Goal: Task Accomplishment & Management: Complete application form

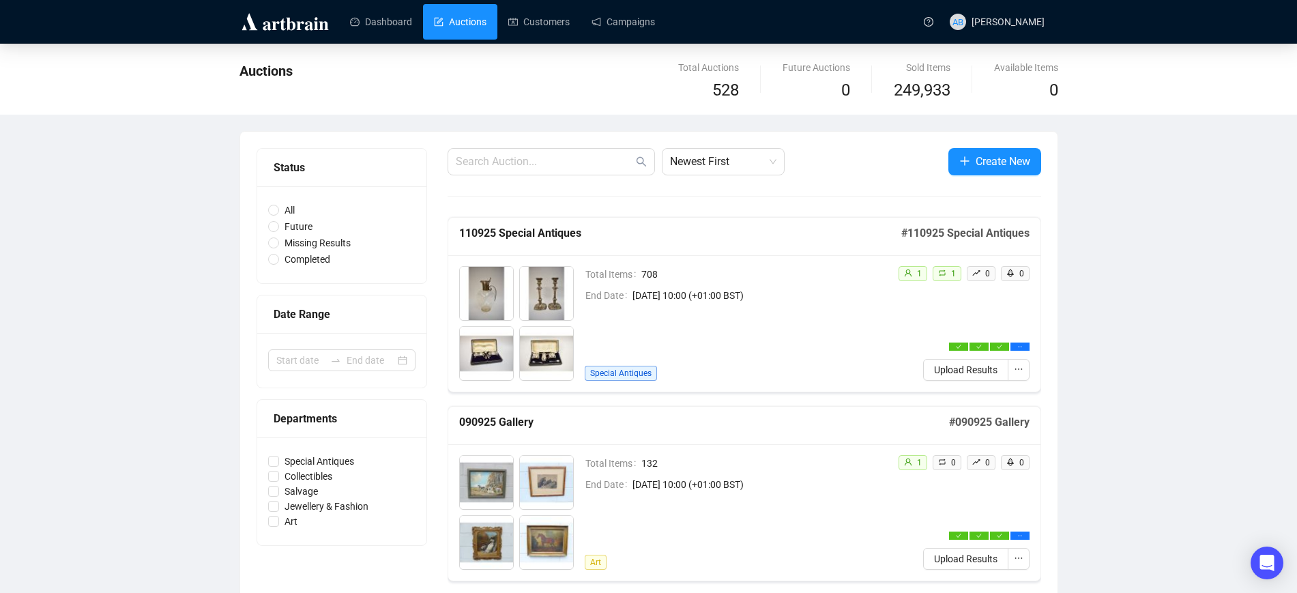
drag, startPoint x: 993, startPoint y: 164, endPoint x: 983, endPoint y: 161, distance: 9.9
click at [993, 164] on span "Create New" at bounding box center [1003, 161] width 55 height 17
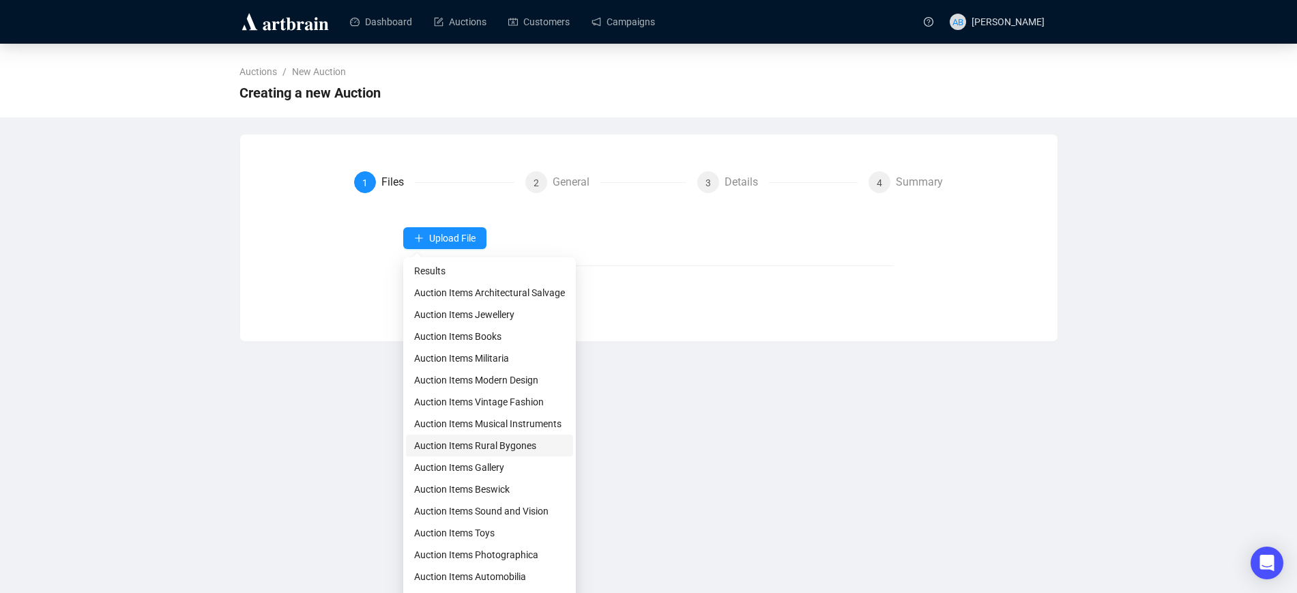
click at [465, 445] on span "Auction Items Rural Bygones" at bounding box center [489, 445] width 151 height 15
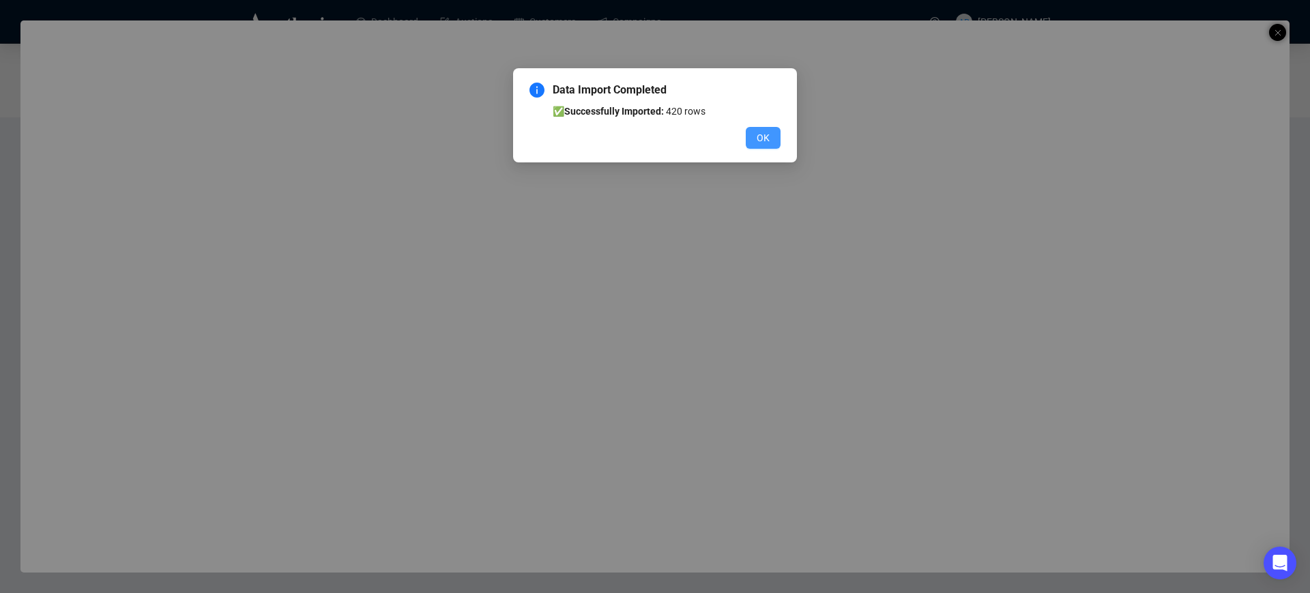
click at [778, 142] on button "OK" at bounding box center [763, 138] width 35 height 22
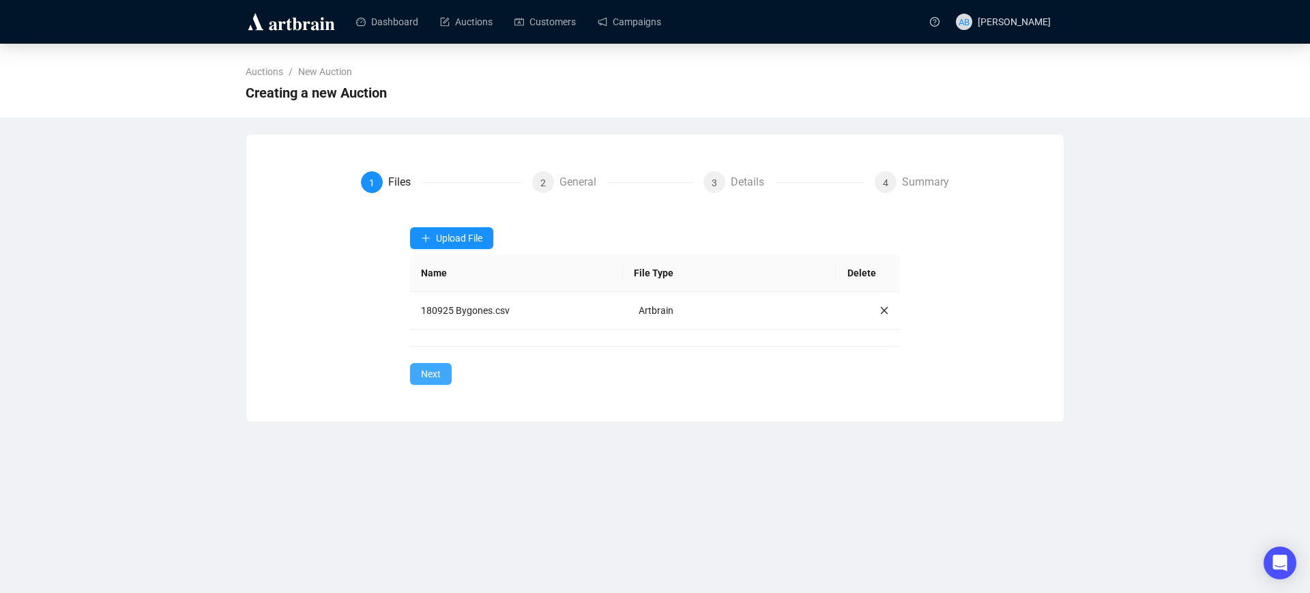
click at [435, 378] on span "Next" at bounding box center [431, 373] width 20 height 15
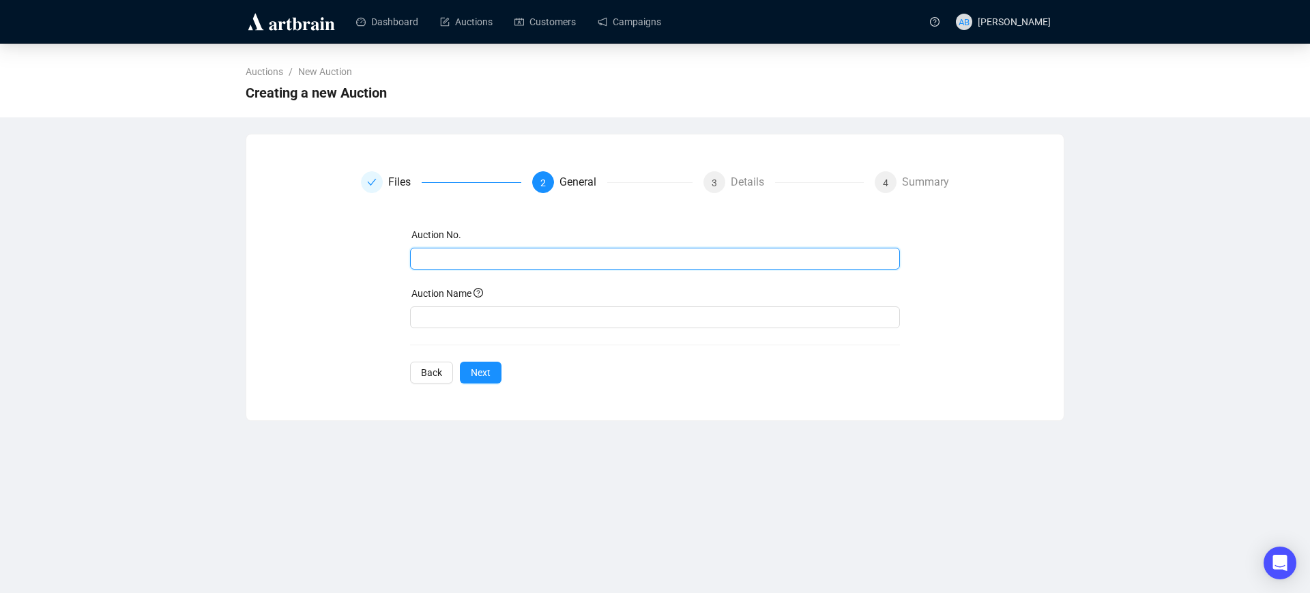
click at [492, 252] on input "text" at bounding box center [653, 258] width 471 height 15
drag, startPoint x: 492, startPoint y: 252, endPoint x: 387, endPoint y: 231, distance: 107.2
click at [392, 238] on div "Auction No. 180925 Bygones Auction Name Back Next" at bounding box center [655, 305] width 589 height 156
type input "180925 Bygones"
click at [458, 319] on input "text" at bounding box center [655, 317] width 491 height 22
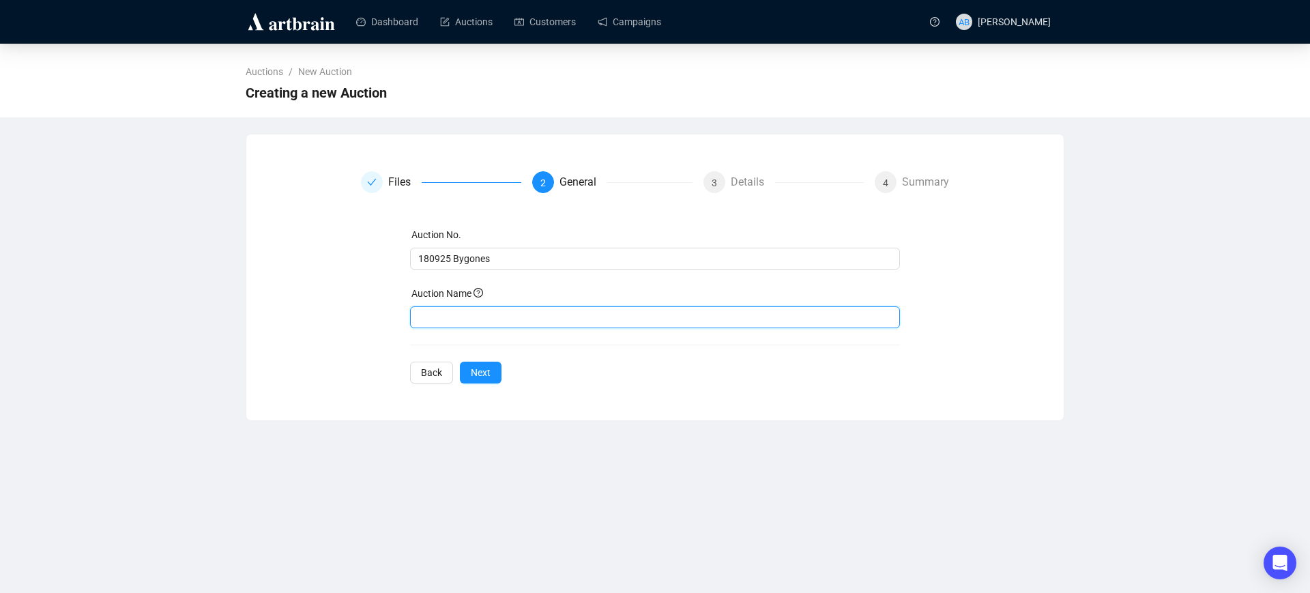
paste input "180925 Bygones"
type input "180925 Bygones"
click at [481, 377] on span "Next" at bounding box center [481, 372] width 20 height 15
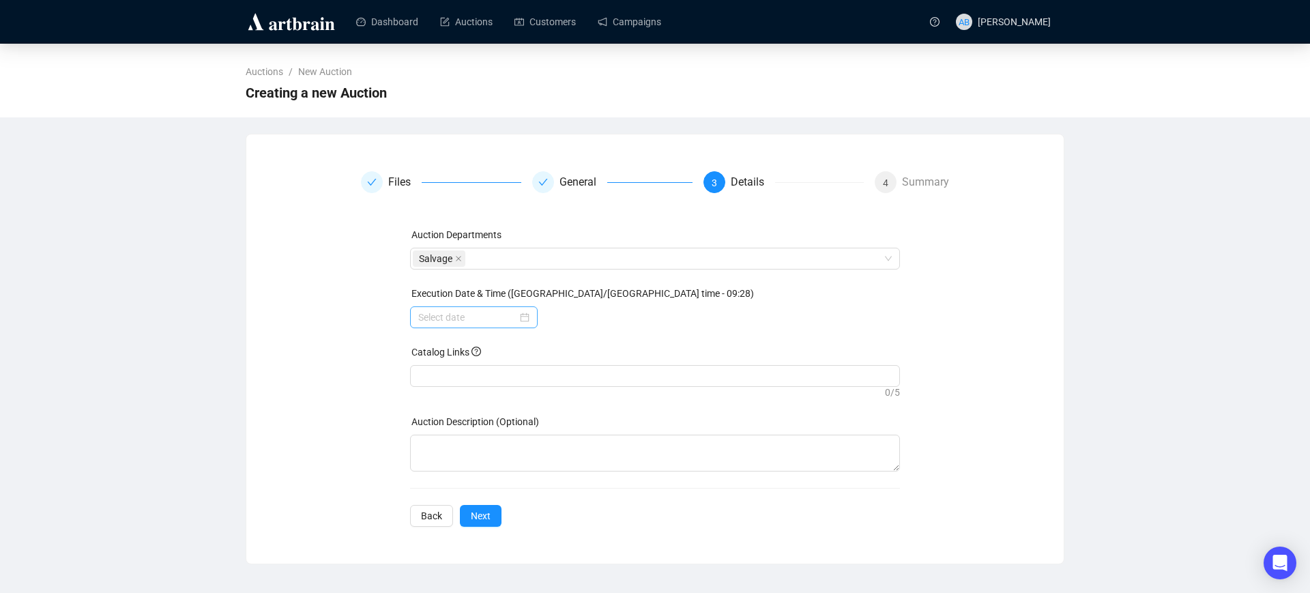
click at [528, 321] on div at bounding box center [473, 317] width 111 height 15
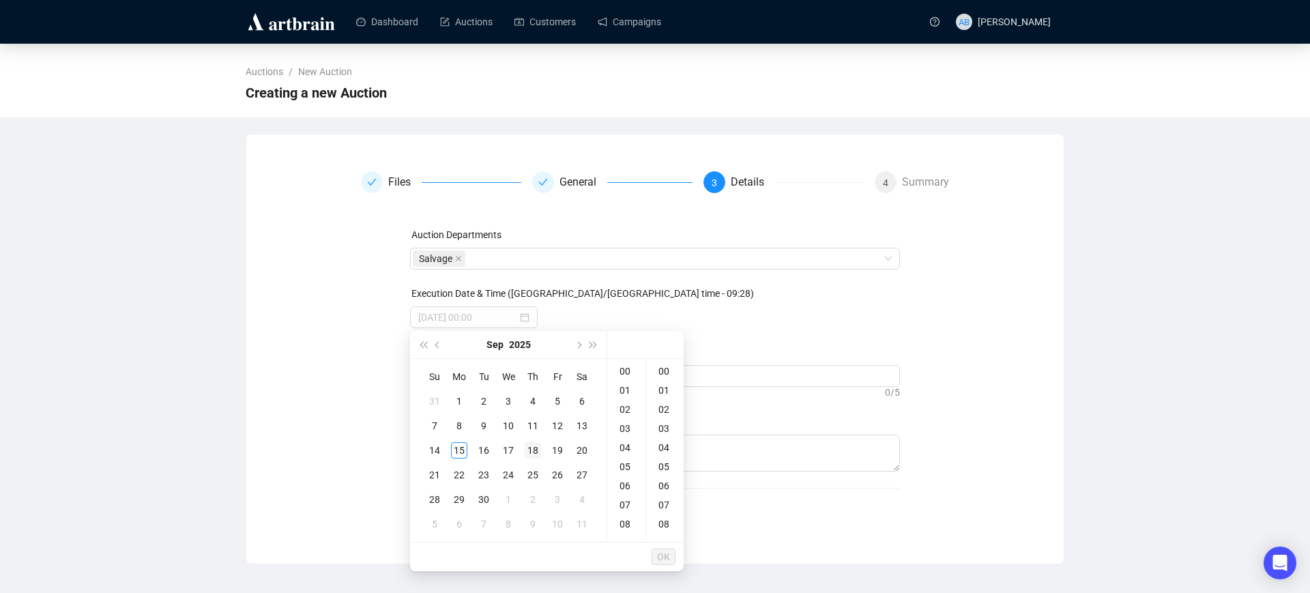
click at [536, 449] on div "18" at bounding box center [533, 450] width 16 height 16
click at [626, 458] on div "09" at bounding box center [626, 457] width 33 height 19
click at [624, 388] on div "10" at bounding box center [626, 390] width 33 height 19
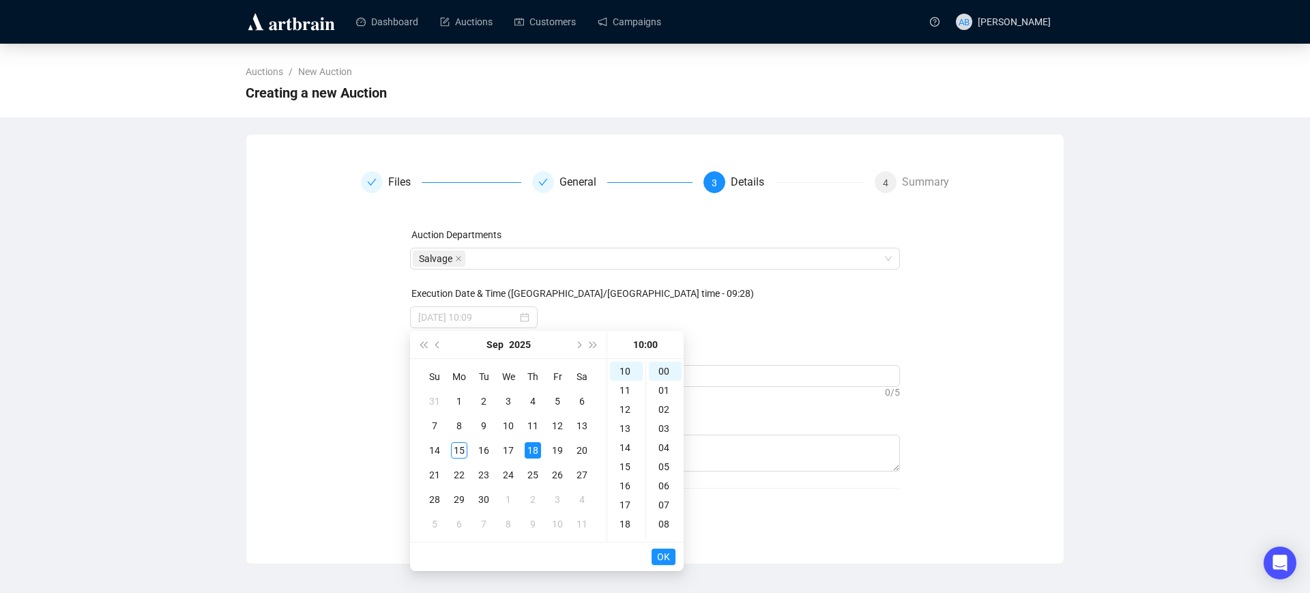
type input "[DATE] 10:00"
click at [661, 558] on span "OK" at bounding box center [663, 557] width 13 height 26
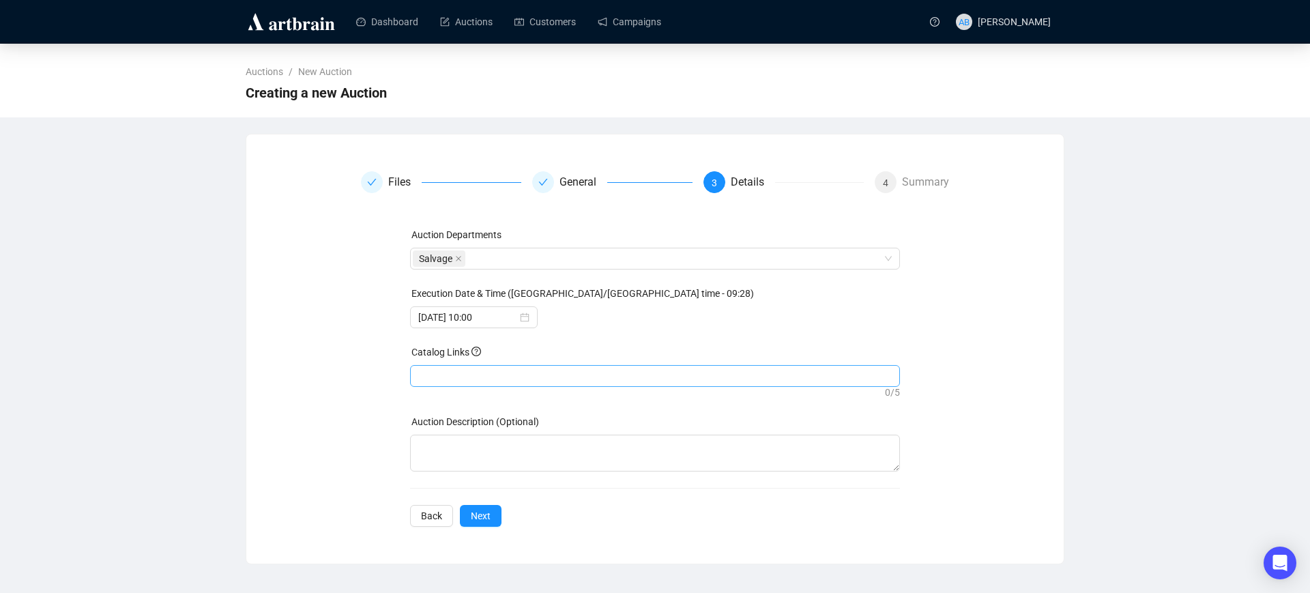
click at [503, 377] on div at bounding box center [655, 375] width 485 height 19
paste input "[URL][DOMAIN_NAME]"
type input "[URL][DOMAIN_NAME]"
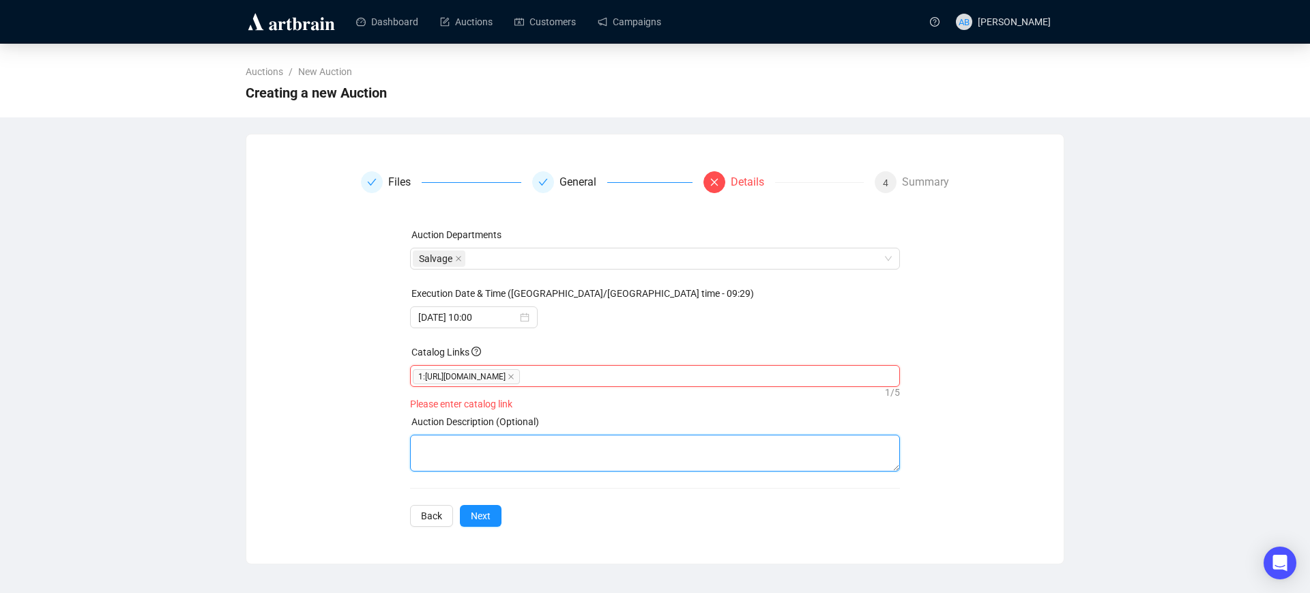
click at [492, 465] on textarea at bounding box center [655, 453] width 491 height 37
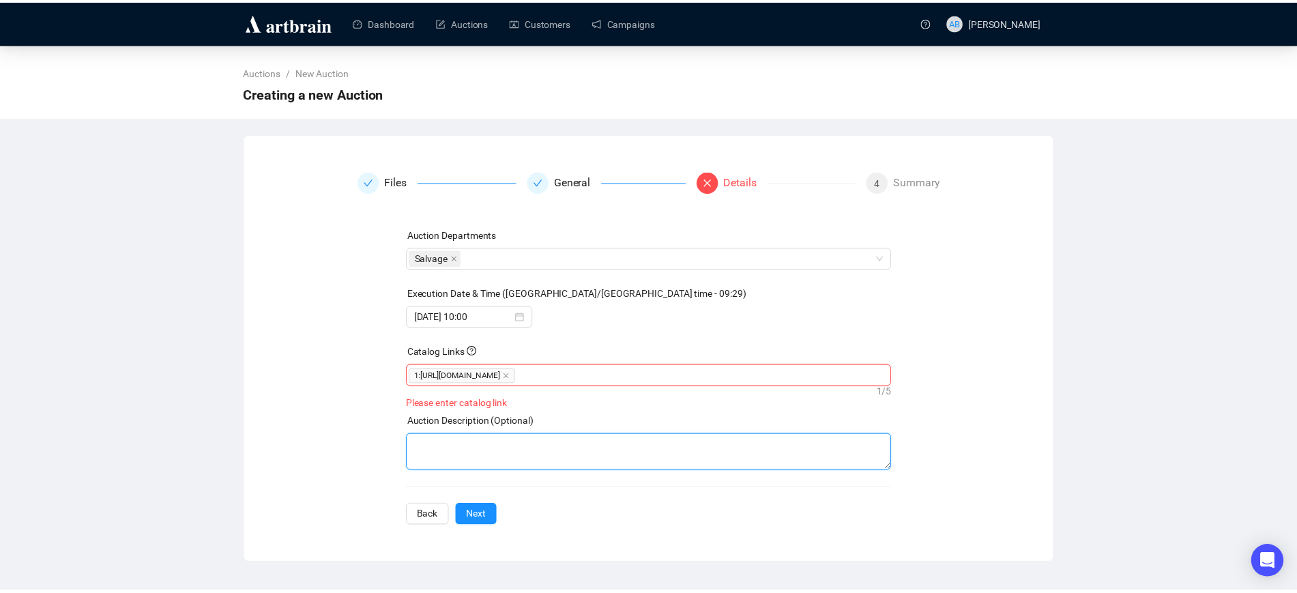
scroll to position [0, 0]
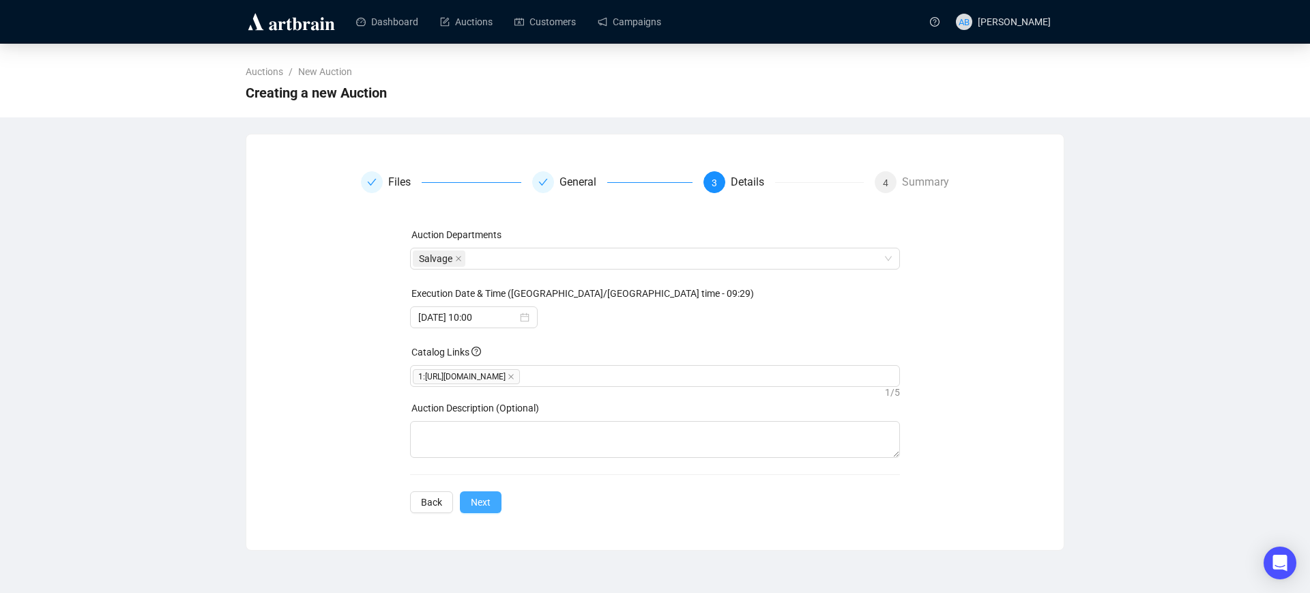
click at [480, 529] on div "Files General 3 Details 4 Summary Auction Departments Salvage Execution Date & …" at bounding box center [654, 342] width 817 height 375
click at [482, 510] on span "Next" at bounding box center [481, 502] width 20 height 15
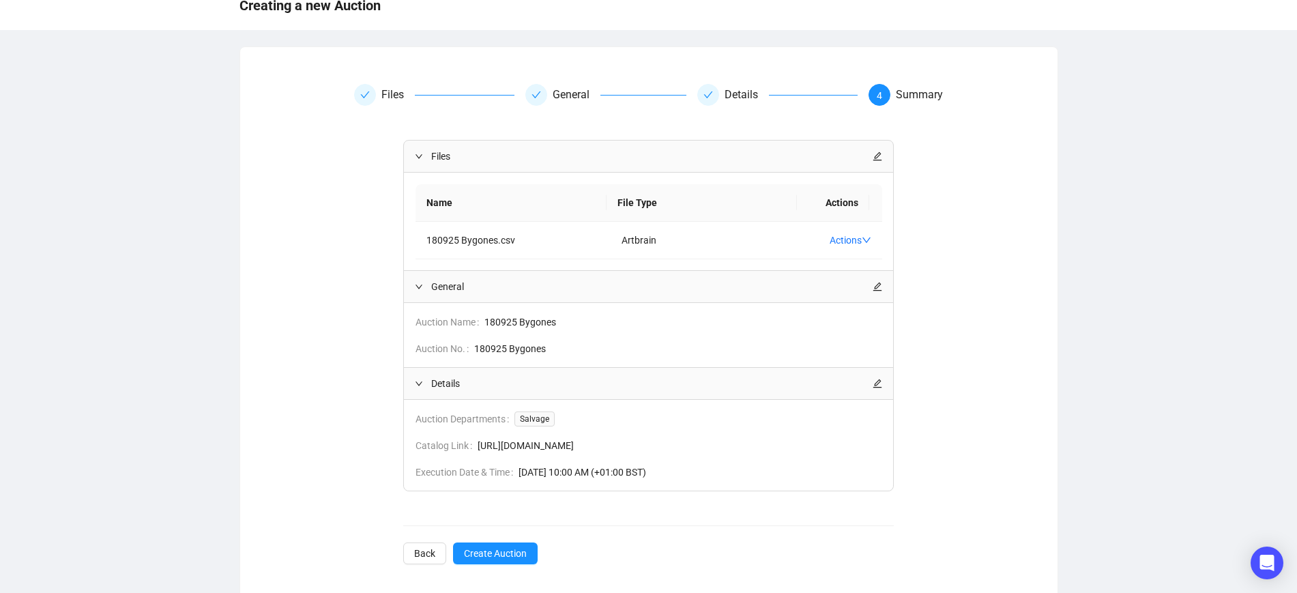
scroll to position [111, 0]
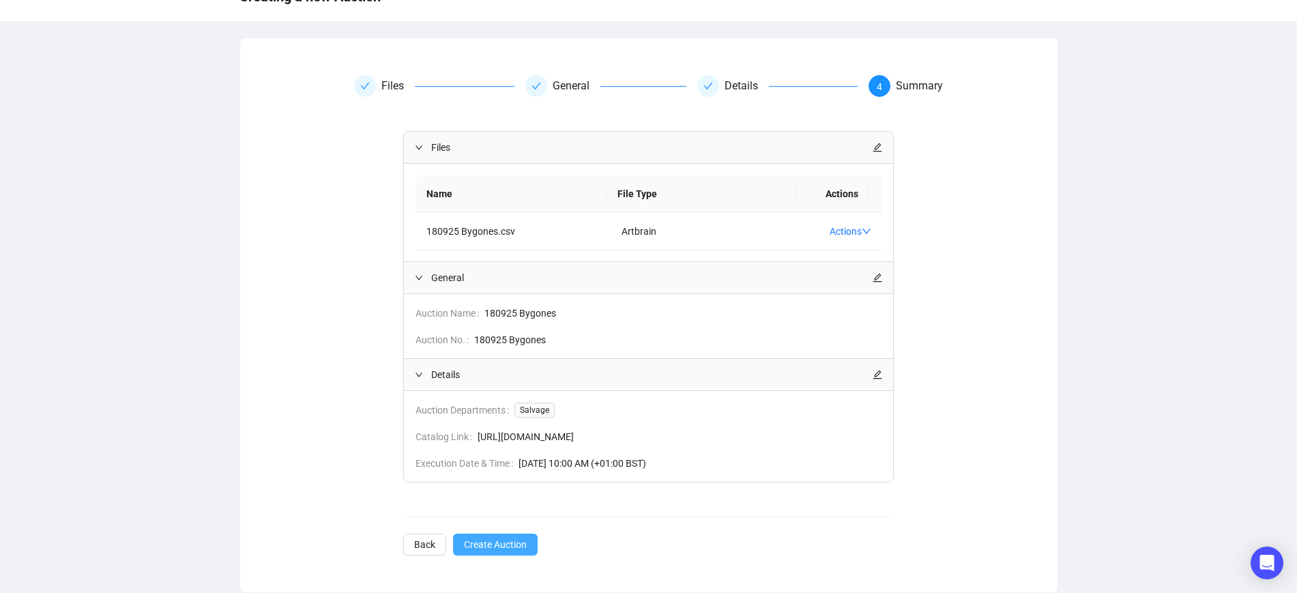
click at [506, 540] on span "Create Auction" at bounding box center [495, 544] width 63 height 15
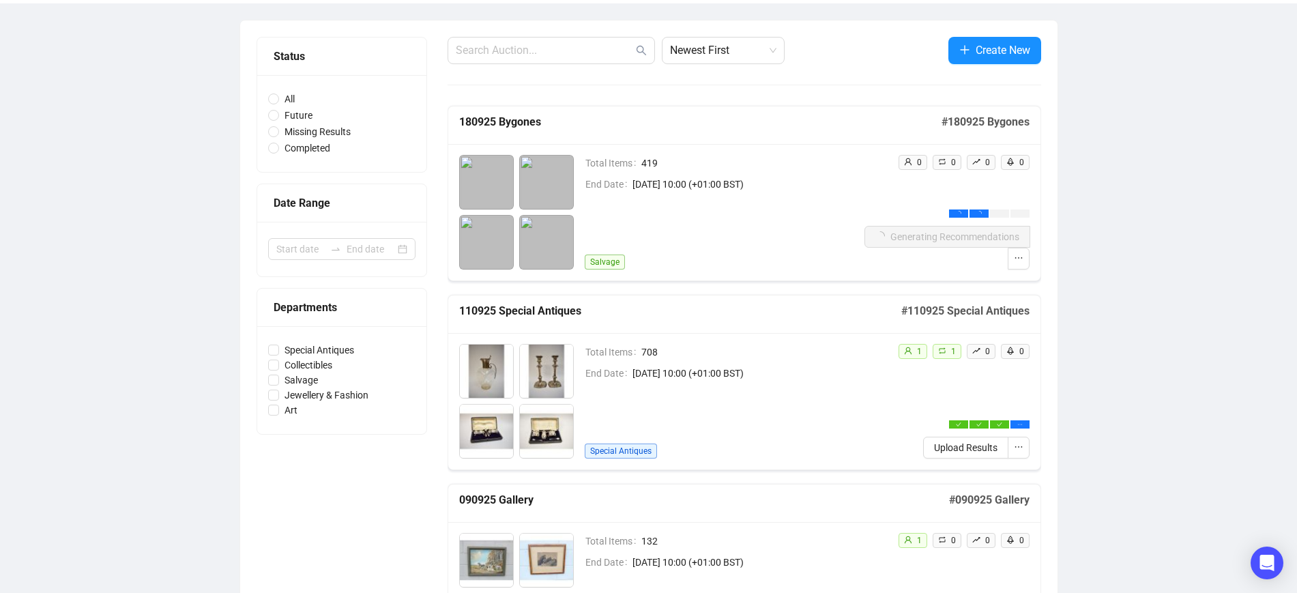
click at [729, 229] on div "Total Items 419 End Date [DATE] 10:00 (+01:00 BST) Salvage" at bounding box center [725, 212] width 280 height 115
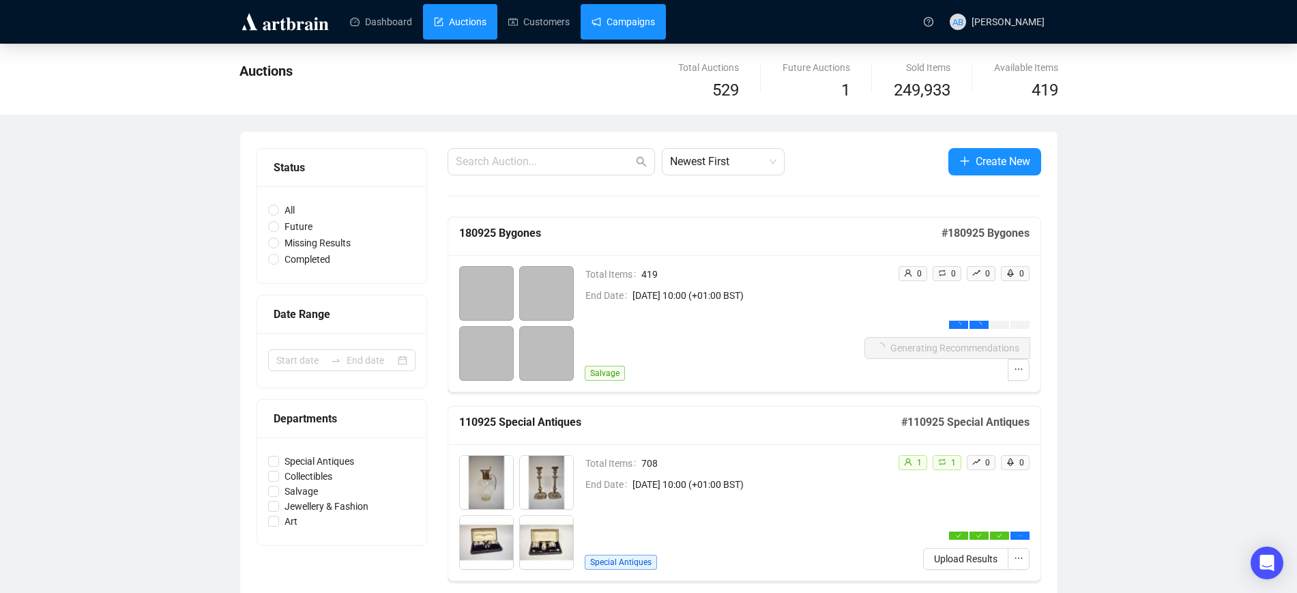
click at [626, 26] on link "Campaigns" at bounding box center [622, 21] width 63 height 35
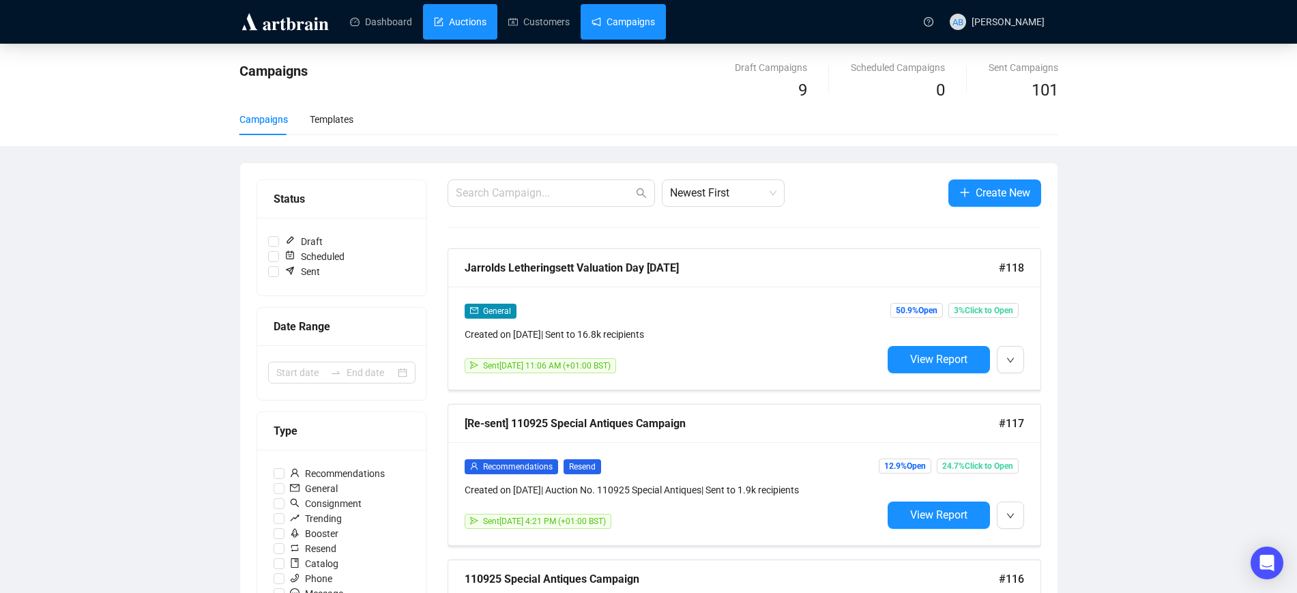
click at [479, 37] on link "Auctions" at bounding box center [460, 21] width 53 height 35
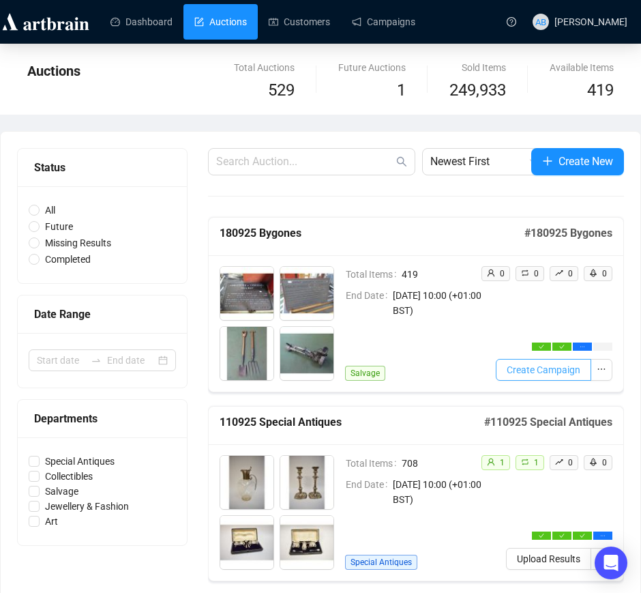
click at [572, 372] on span "Create Campaign" at bounding box center [544, 369] width 74 height 15
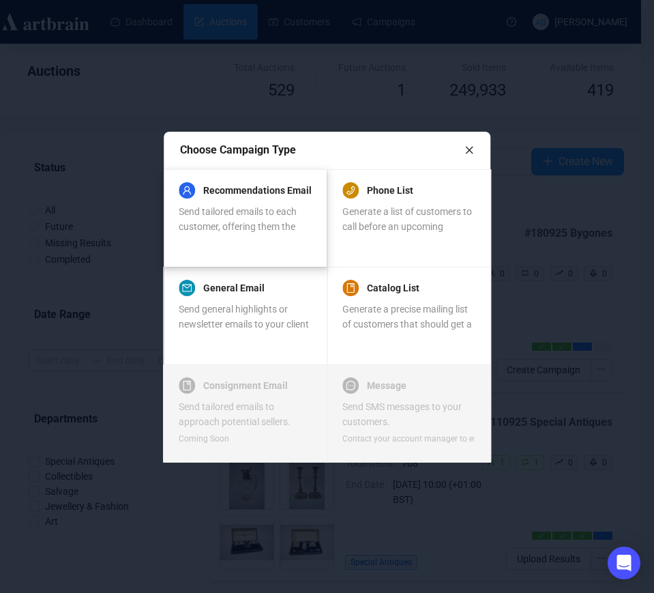
click at [218, 209] on span "Send tailored emails to each customer, offering them the most relevant items." at bounding box center [238, 226] width 118 height 41
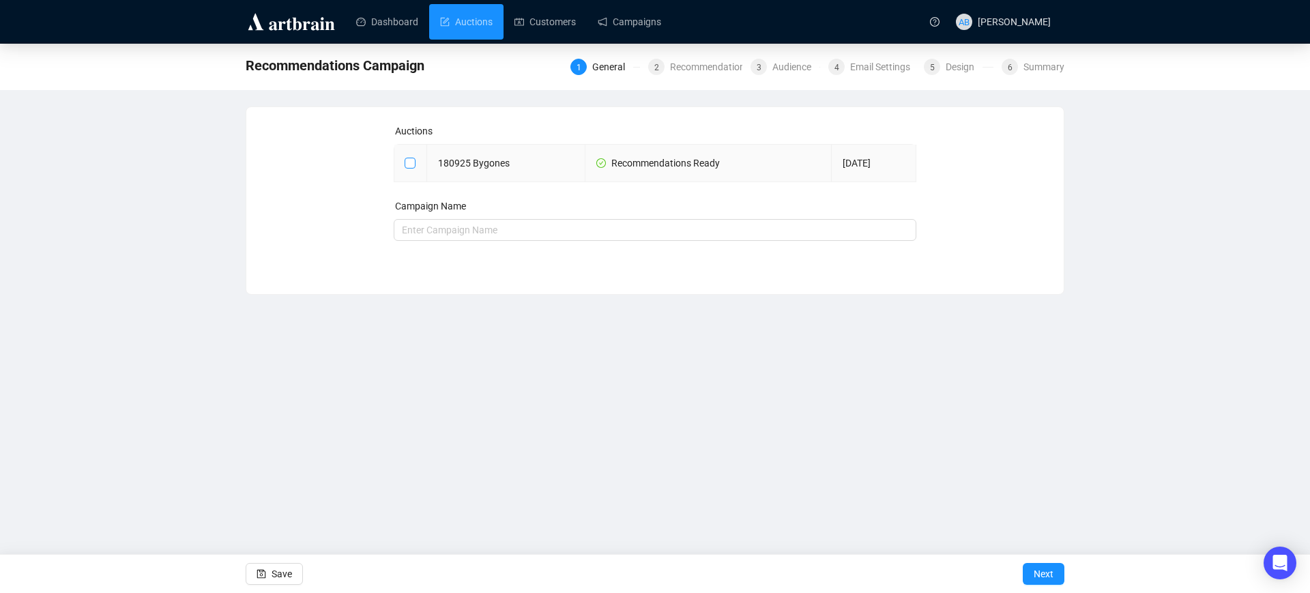
click at [413, 165] on input "checkbox" at bounding box center [410, 163] width 10 height 10
checkbox input "true"
type input "180925 Bygones Campaign"
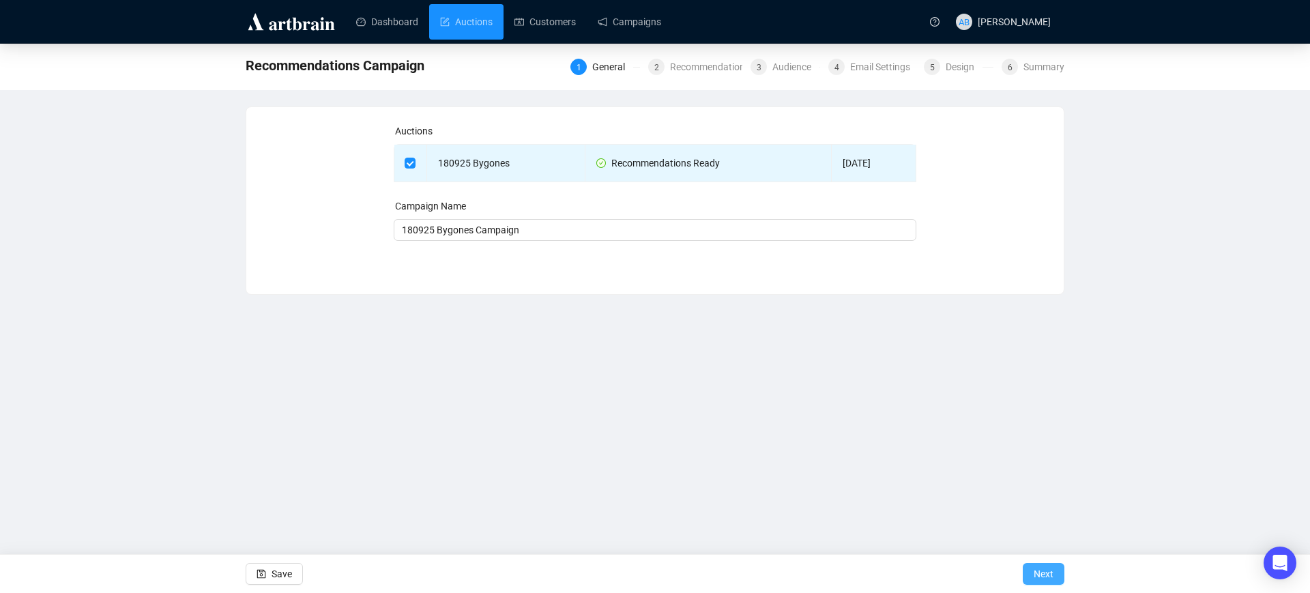
click at [1039, 570] on span "Next" at bounding box center [1044, 574] width 20 height 38
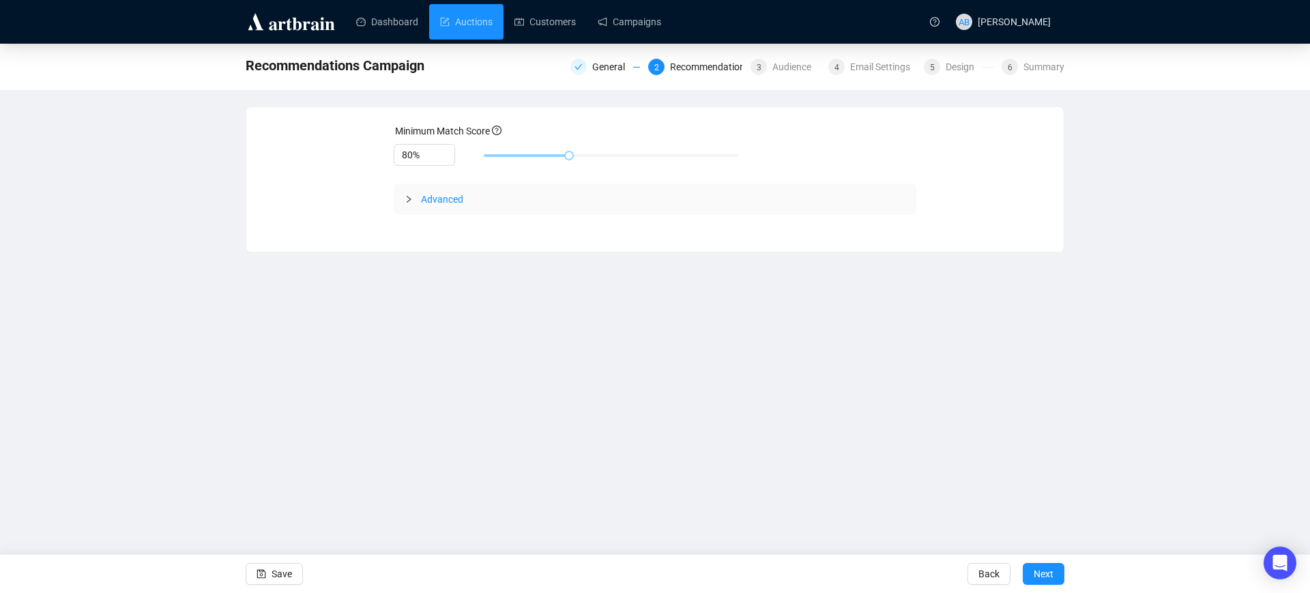
click at [427, 194] on span "Advanced" at bounding box center [442, 199] width 42 height 11
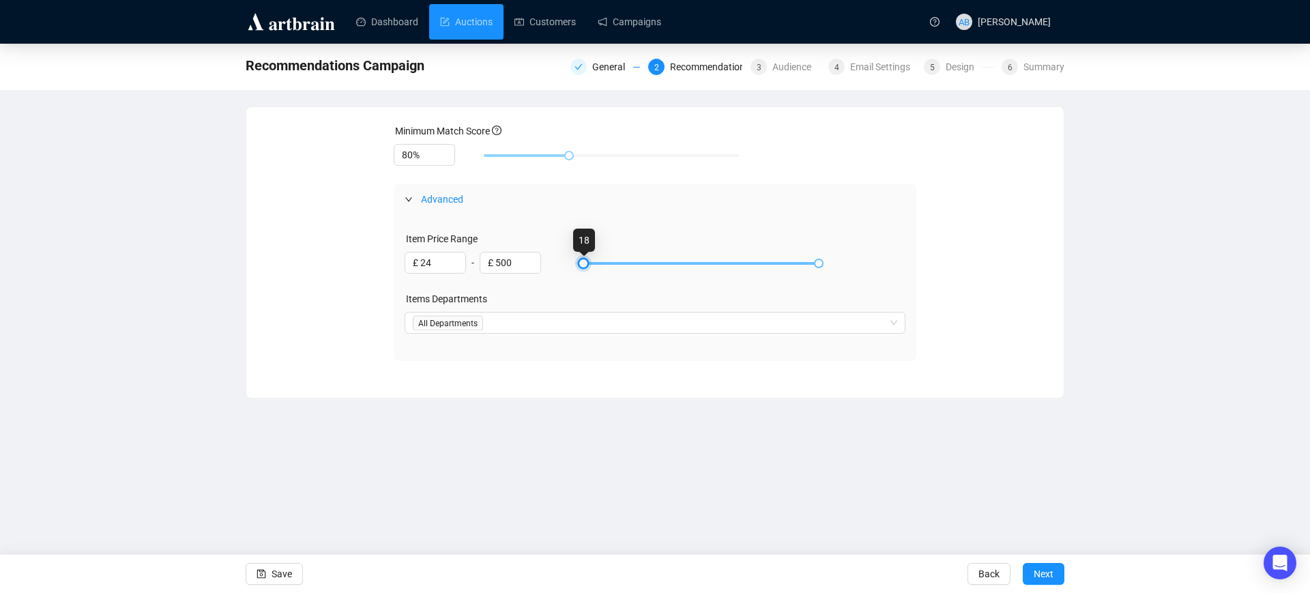
type input "£ 25"
drag, startPoint x: 574, startPoint y: 265, endPoint x: 585, endPoint y: 267, distance: 11.0
click at [585, 267] on div at bounding box center [586, 263] width 7 height 7
click at [1036, 572] on span "Next" at bounding box center [1044, 574] width 20 height 38
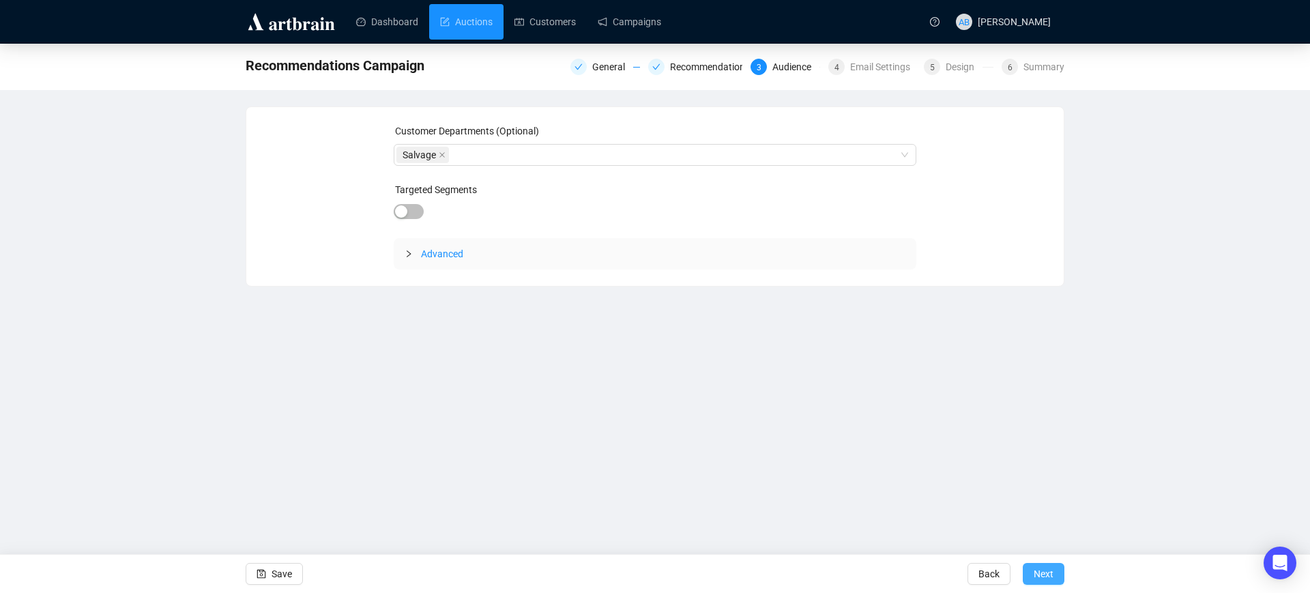
click at [1054, 567] on button "Next" at bounding box center [1044, 574] width 42 height 22
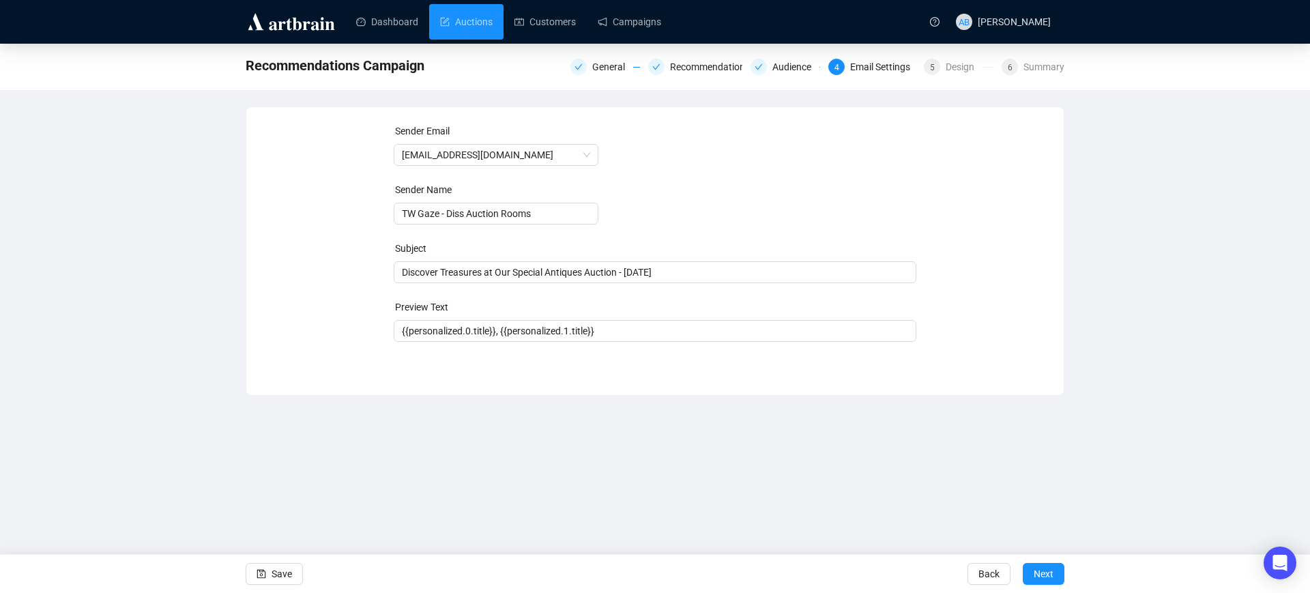
click at [735, 423] on div "Dashboard Auctions Customers Campaigns AB [PERSON_NAME] Recommendations Campaig…" at bounding box center [655, 296] width 1310 height 593
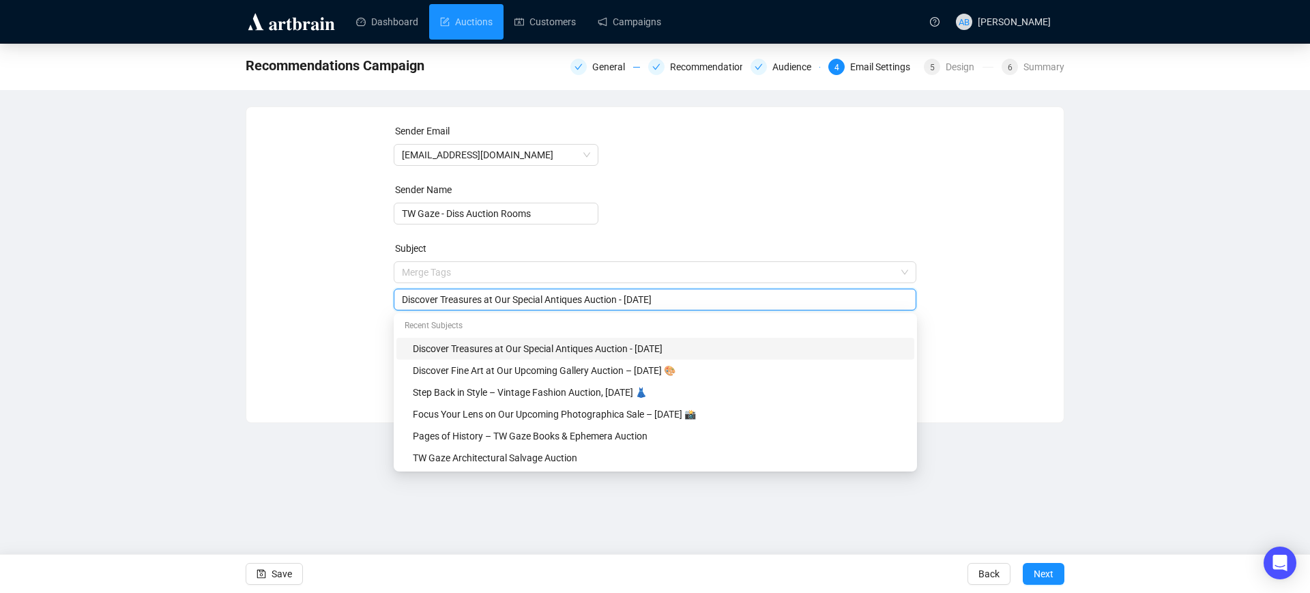
drag, startPoint x: 628, startPoint y: 255, endPoint x: 319, endPoint y: 233, distance: 309.8
click at [319, 233] on div "Sender Email [EMAIL_ADDRESS][DOMAIN_NAME] Sender Name TW Gaze - Diss Auction Ro…" at bounding box center [655, 254] width 785 height 262
paste input "Step Into the Past – Rural Bygones Auction, 18"
type input "Step Into the Past – Rural Bygones Auction, [DATE]"
click at [254, 299] on div "Sender Email [EMAIL_ADDRESS][DOMAIN_NAME] Sender Name TW Gaze - Diss Auction Ro…" at bounding box center [654, 254] width 817 height 295
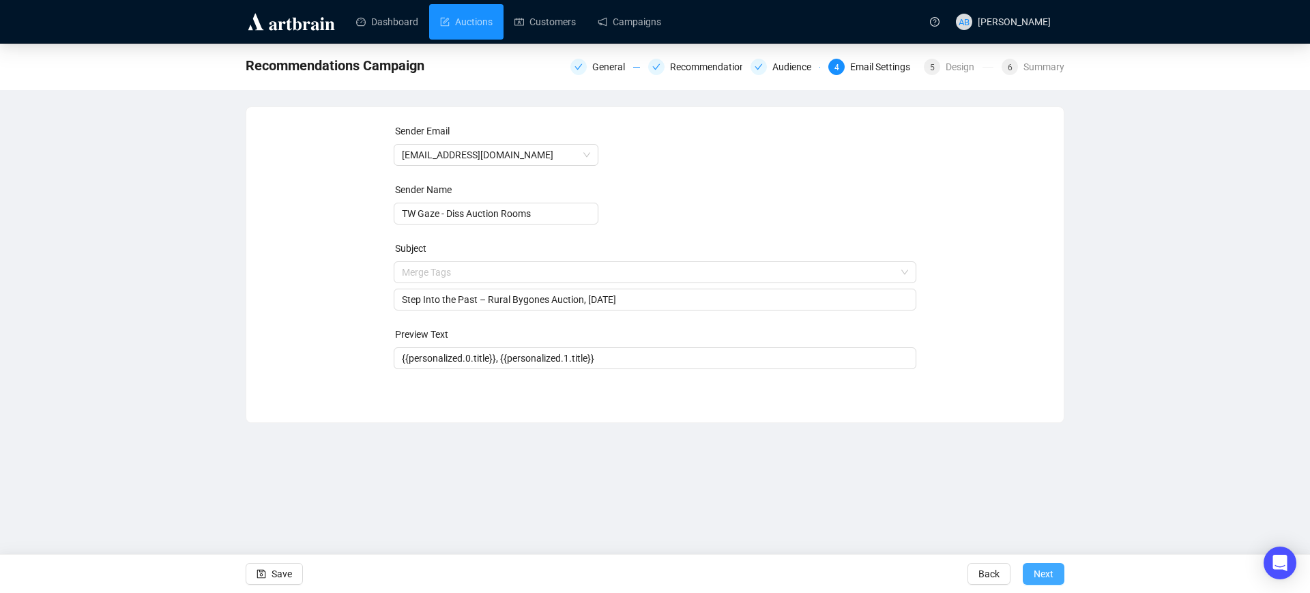
click at [1043, 578] on span "Next" at bounding box center [1044, 574] width 20 height 38
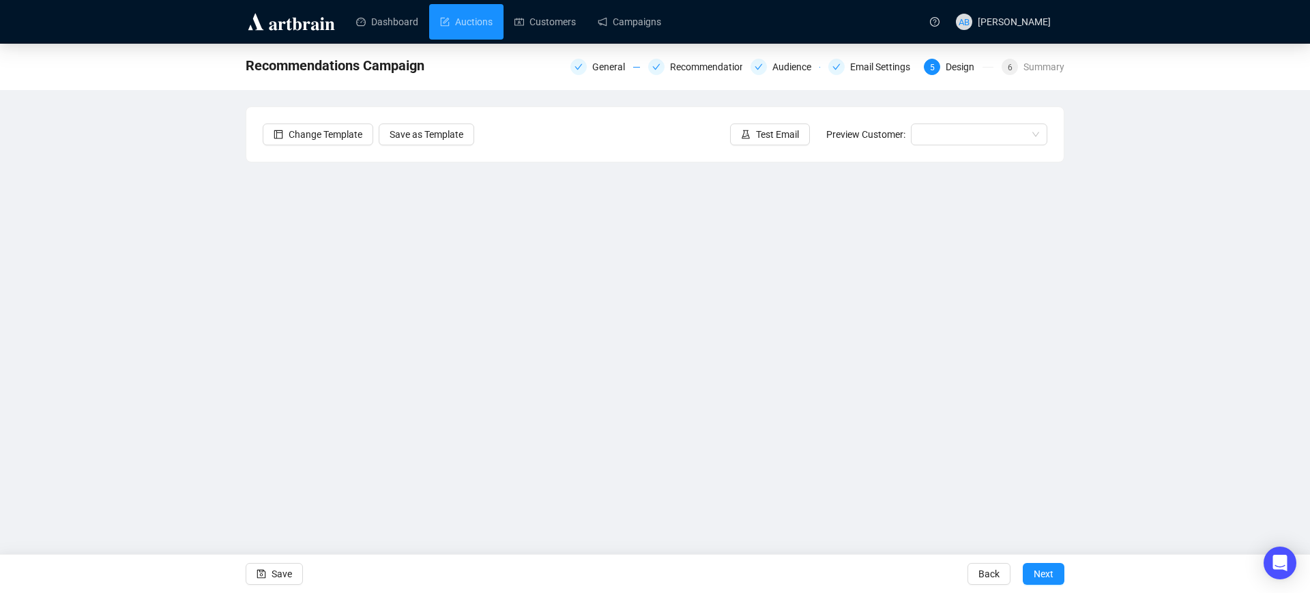
click at [179, 336] on div "Recommendations Campaign General Recommendations Audience Email Settings 5 Desi…" at bounding box center [655, 287] width 1310 height 486
click at [278, 567] on span "Save" at bounding box center [282, 574] width 20 height 38
click at [772, 127] on span "Test Email" at bounding box center [777, 134] width 43 height 15
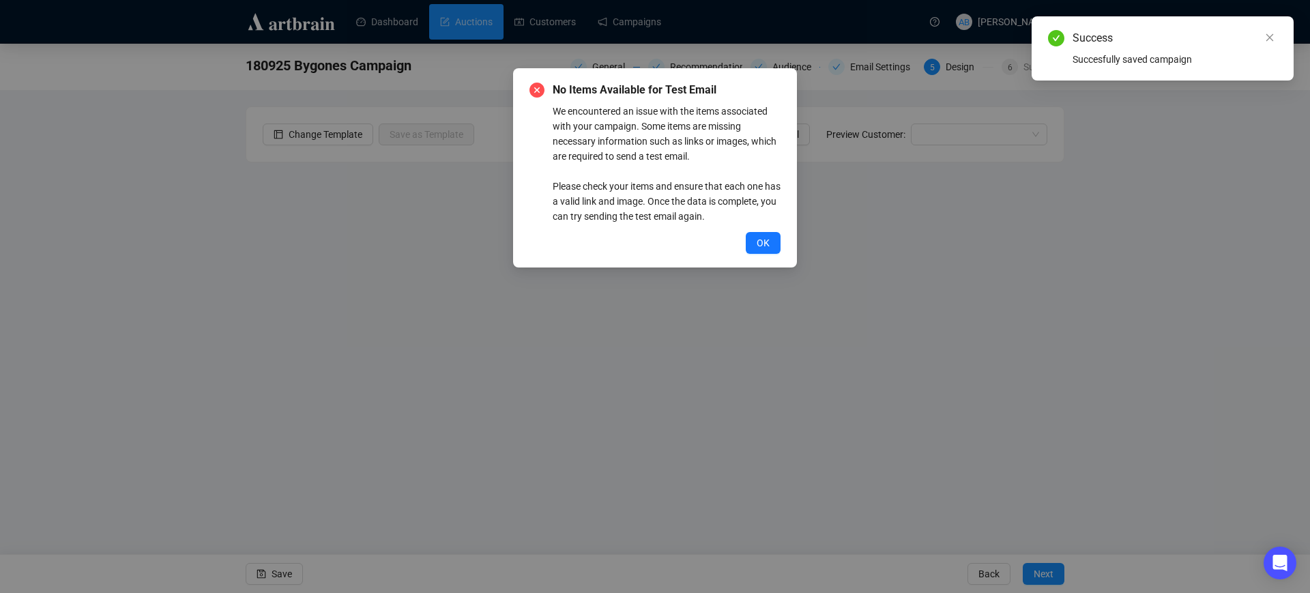
click at [765, 244] on span "OK" at bounding box center [763, 242] width 13 height 15
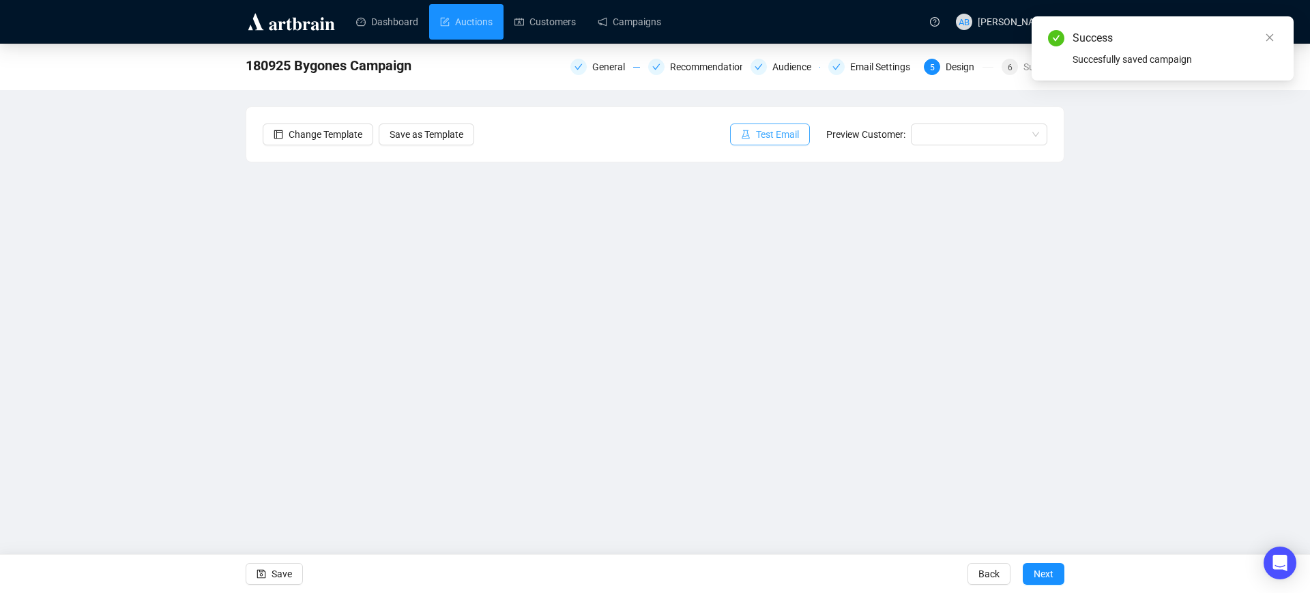
click at [760, 136] on span "Test Email" at bounding box center [777, 134] width 43 height 15
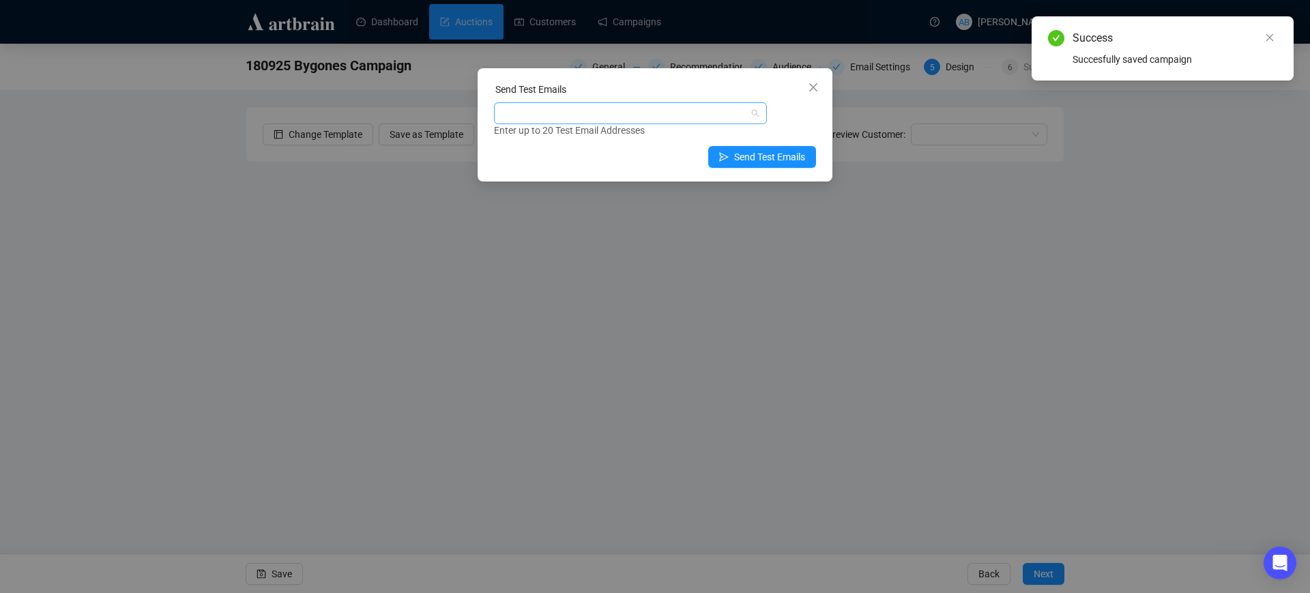
click at [611, 123] on div at bounding box center [630, 113] width 273 height 22
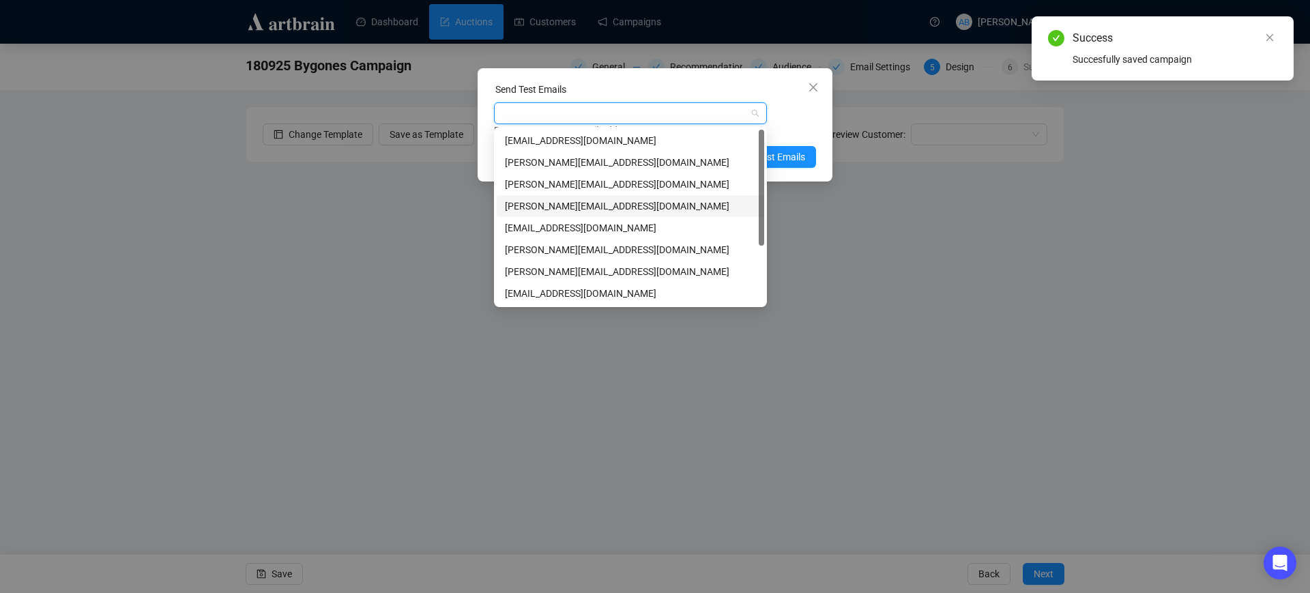
click at [537, 203] on div "[PERSON_NAME][EMAIL_ADDRESS][DOMAIN_NAME]" at bounding box center [630, 206] width 251 height 15
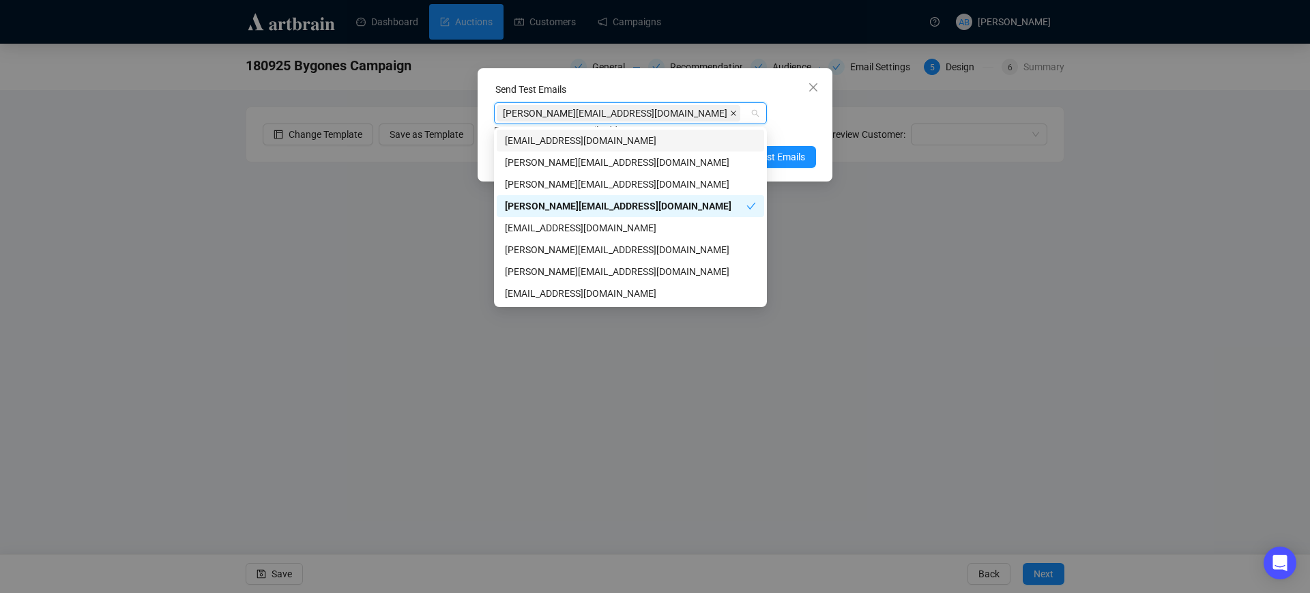
click at [731, 112] on icon "close" at bounding box center [733, 113] width 5 height 5
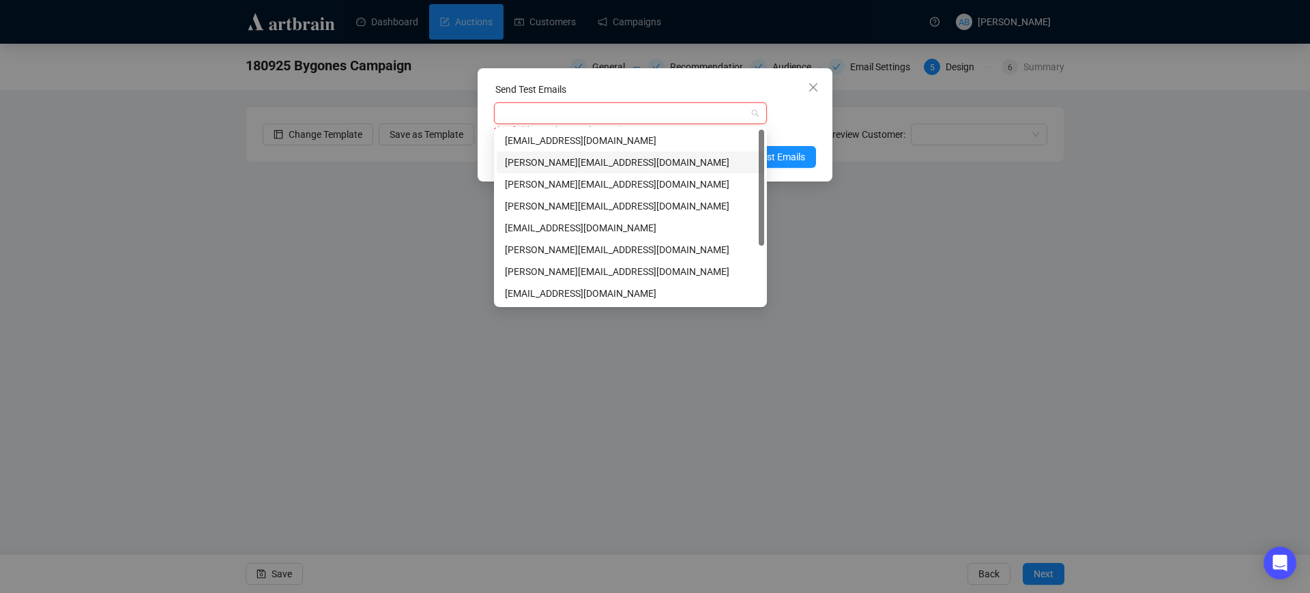
click at [602, 162] on div "[PERSON_NAME][EMAIL_ADDRESS][DOMAIN_NAME]" at bounding box center [630, 162] width 251 height 15
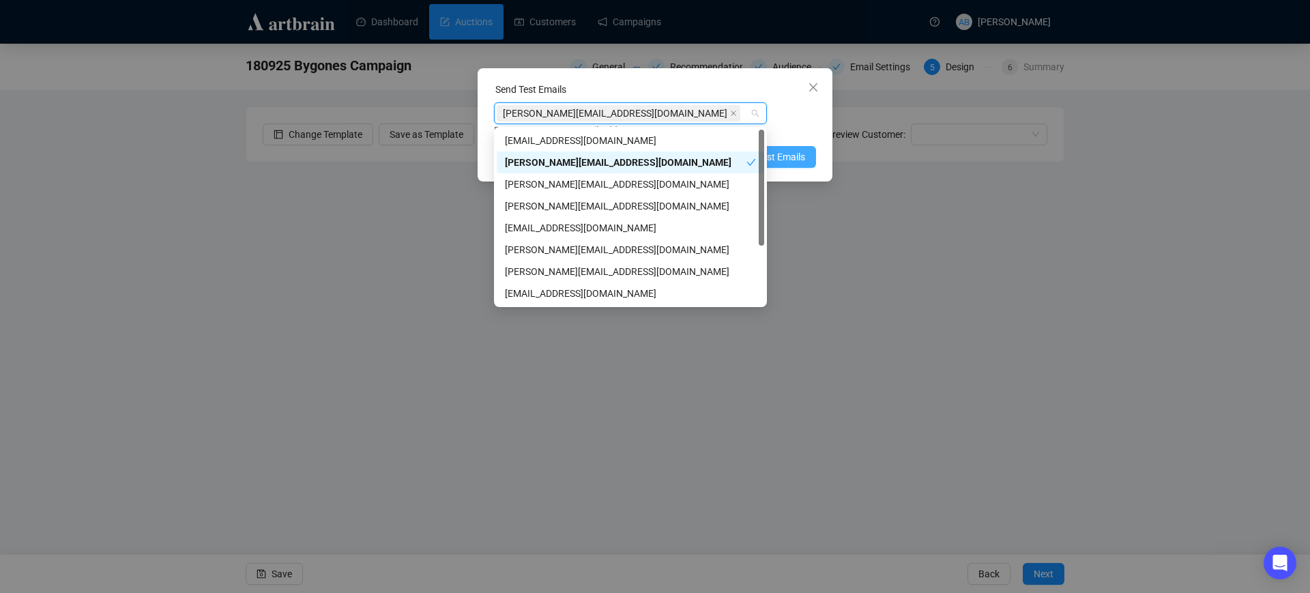
click at [783, 151] on span "Send Test Emails" at bounding box center [769, 156] width 71 height 15
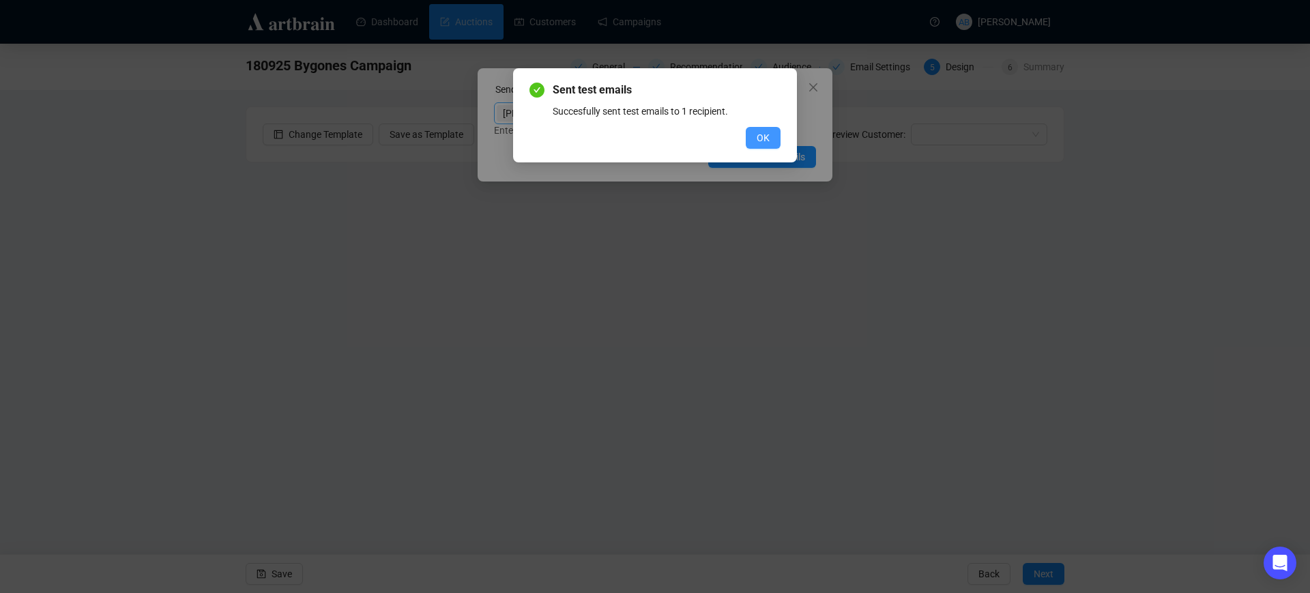
click at [772, 132] on button "OK" at bounding box center [763, 138] width 35 height 22
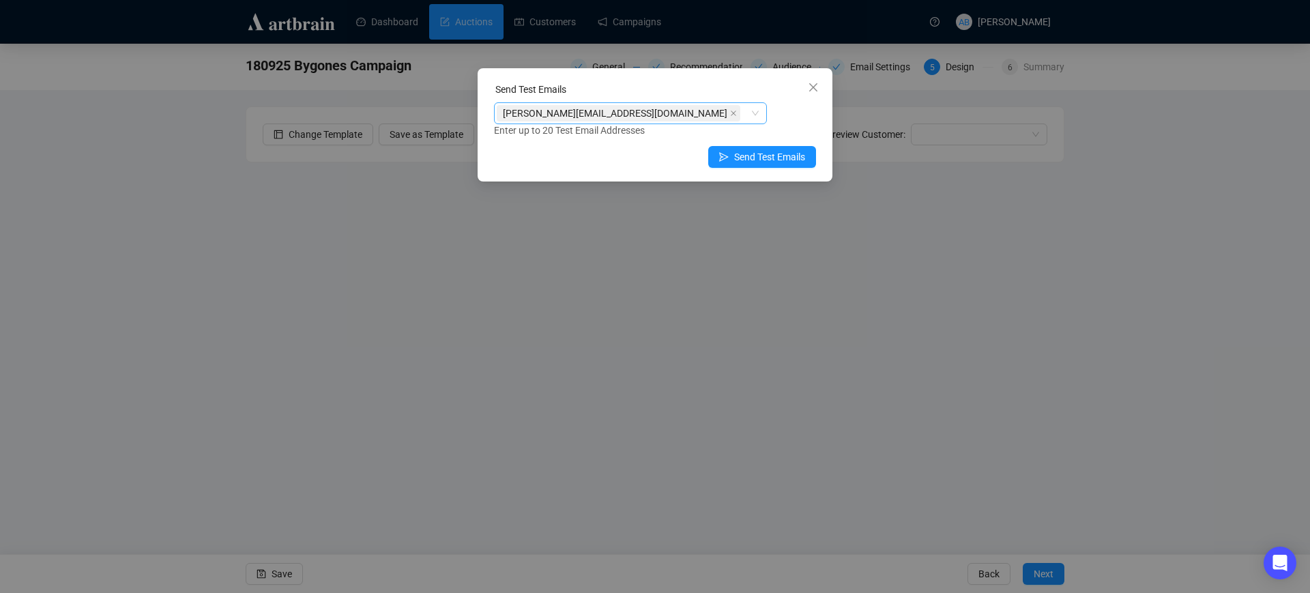
click at [823, 76] on button "Close" at bounding box center [813, 87] width 22 height 22
